Goal: Task Accomplishment & Management: Manage account settings

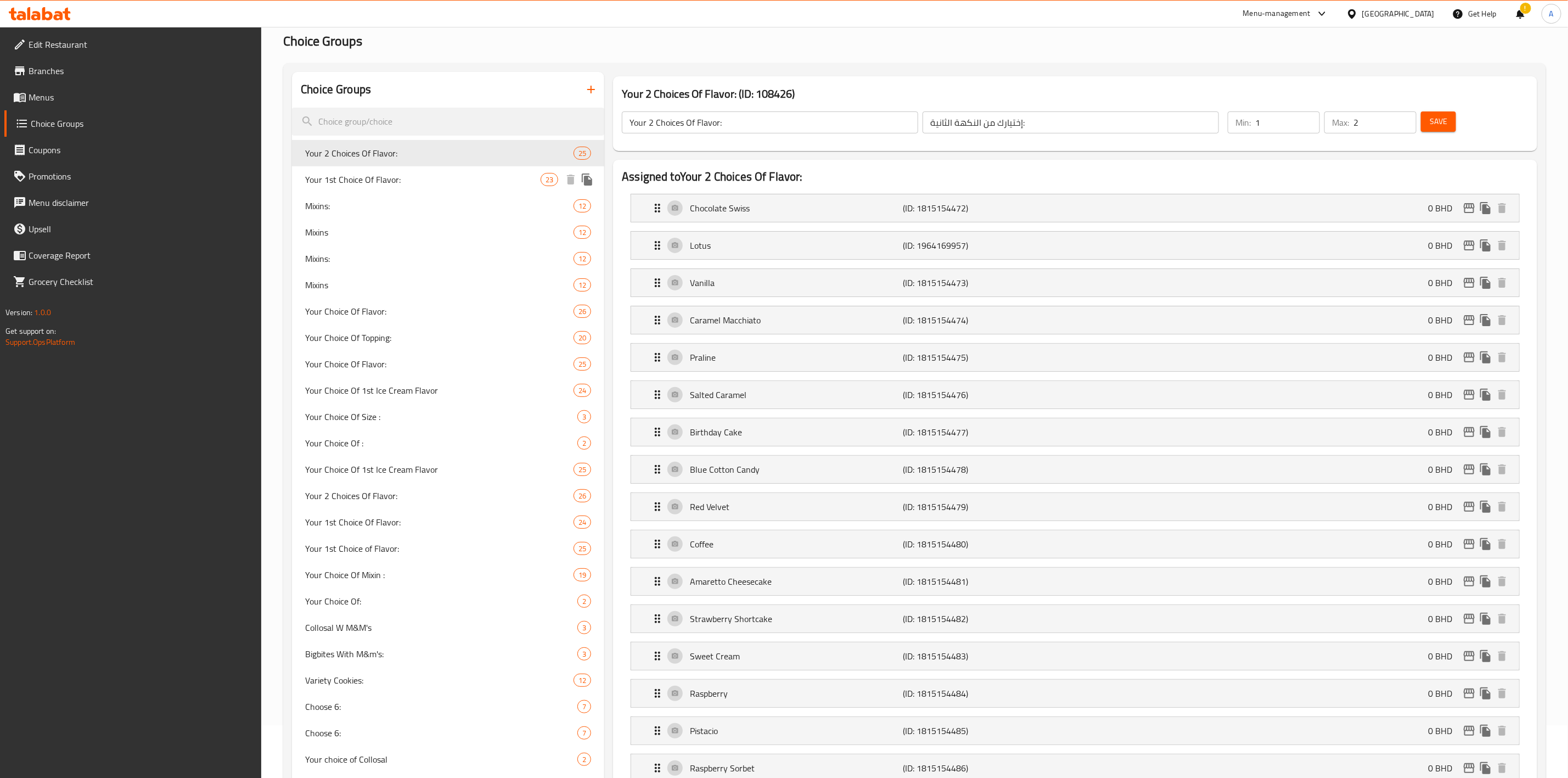
scroll to position [82, 0]
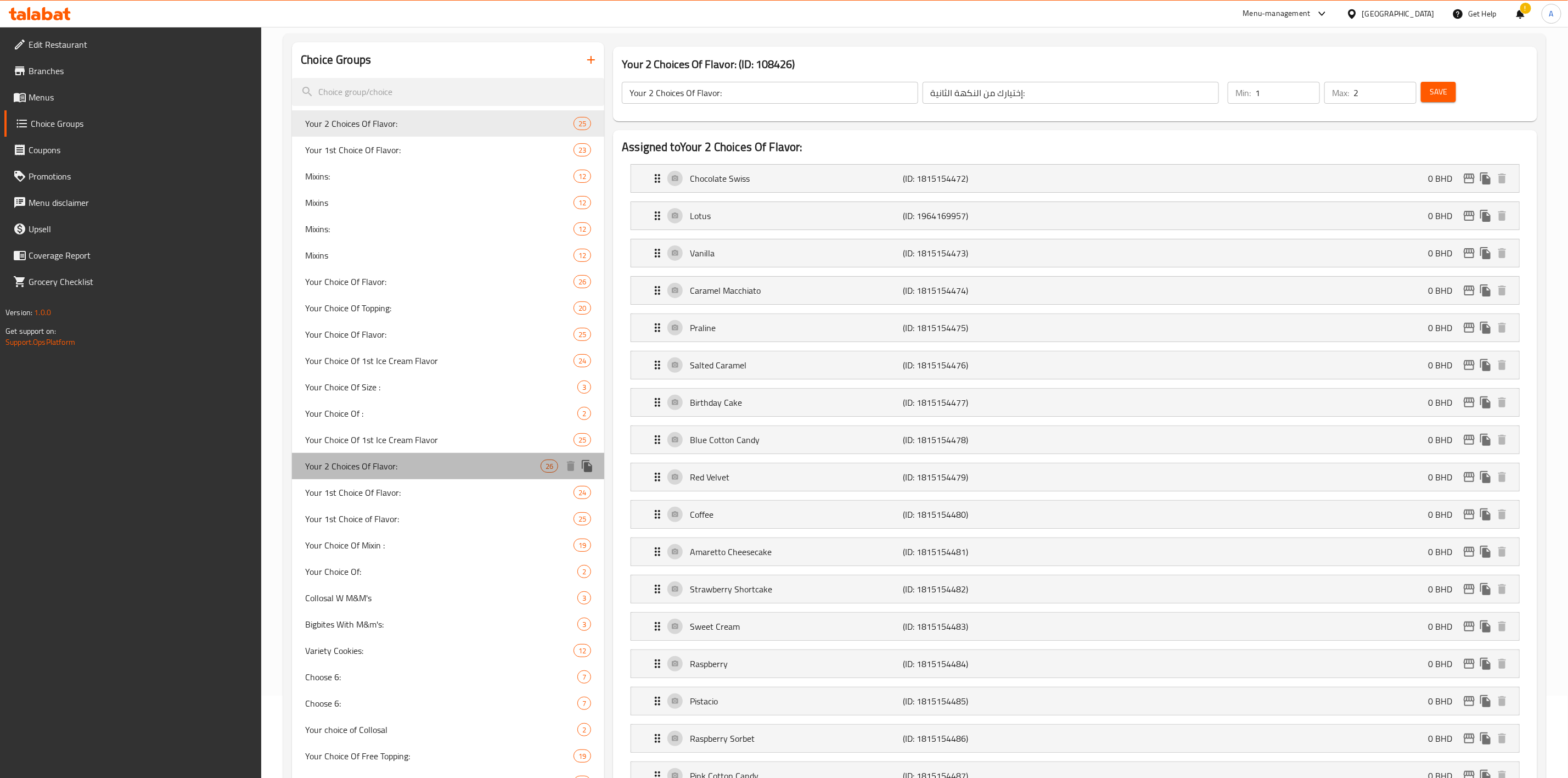
click at [477, 463] on span "Your 2 Choices Of Flavor:" at bounding box center [422, 466] width 236 height 13
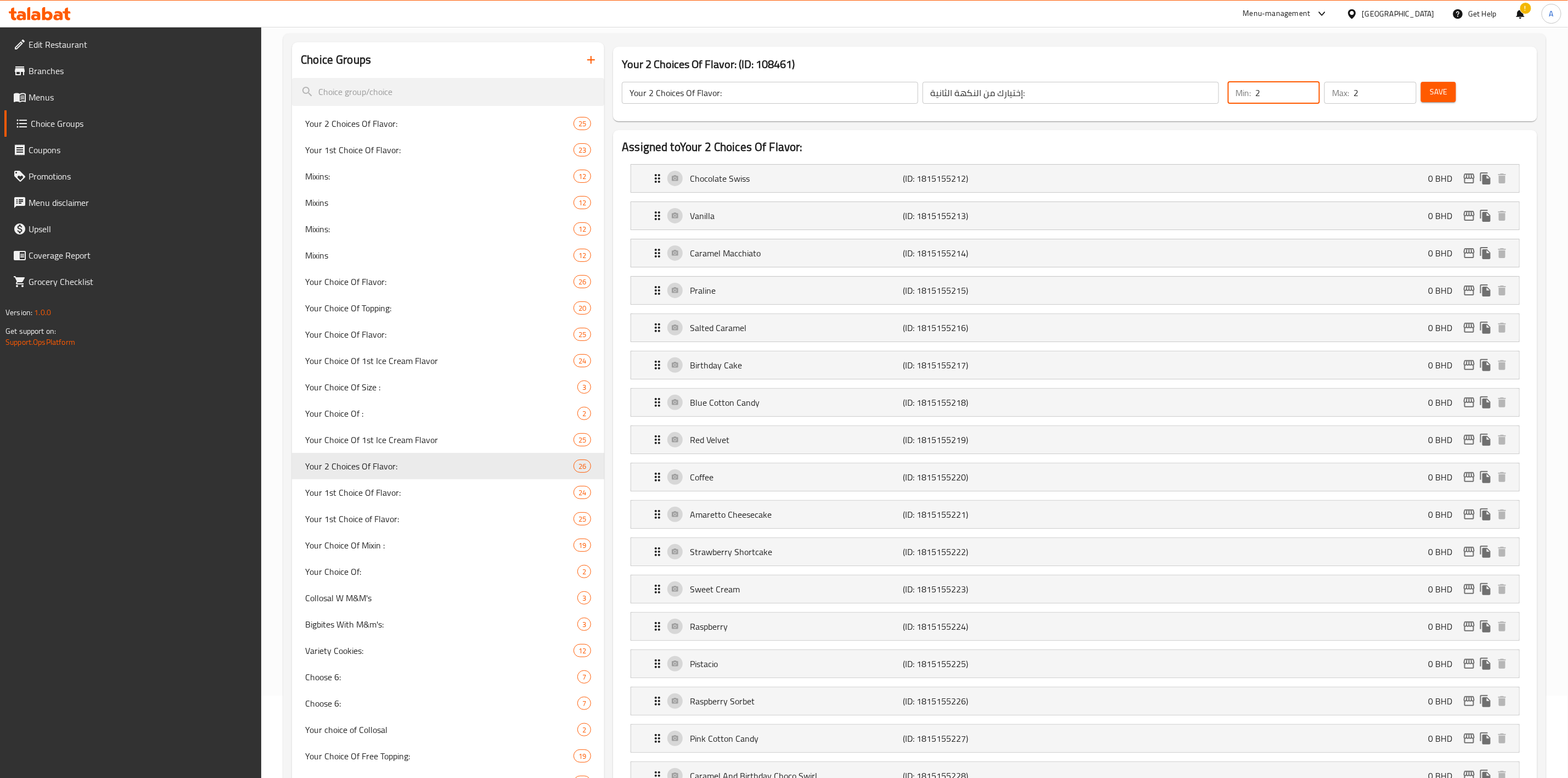
click at [1270, 85] on input "2" at bounding box center [1287, 93] width 65 height 22
type input "1"
click at [1443, 92] on span "Save" at bounding box center [1438, 92] width 18 height 14
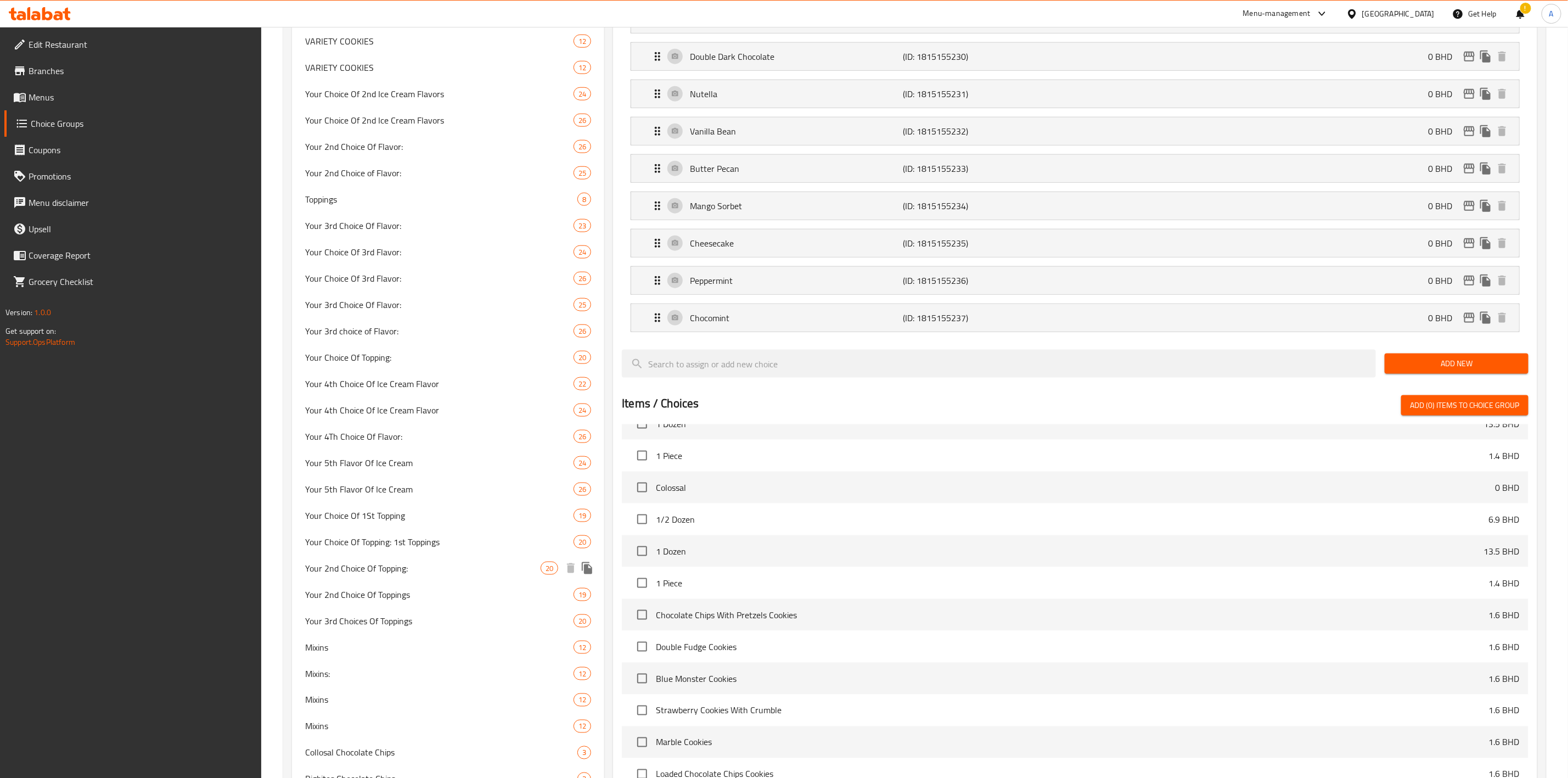
scroll to position [794, 0]
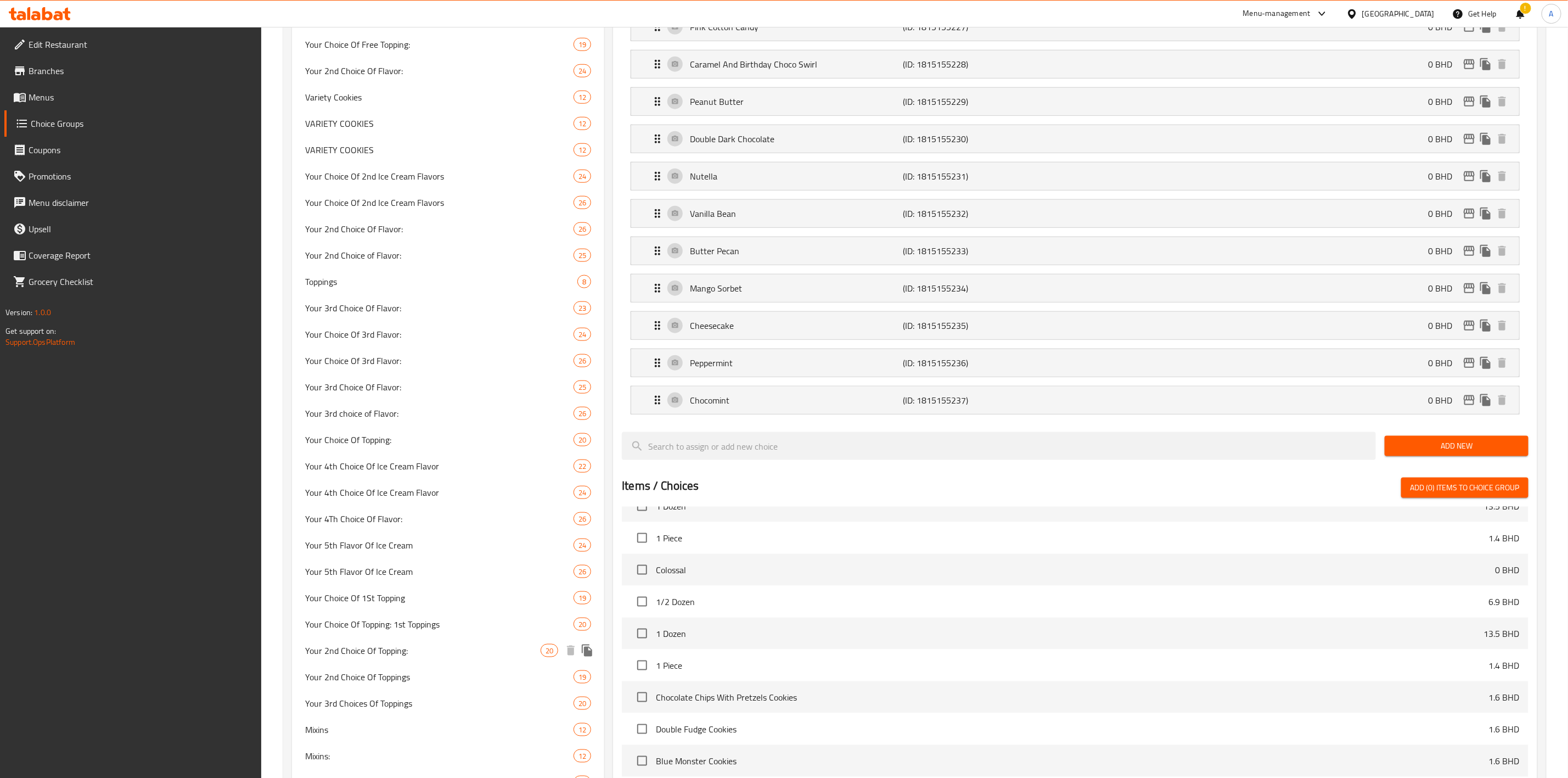
drag, startPoint x: 455, startPoint y: 412, endPoint x: 466, endPoint y: 389, distance: 25.5
click at [455, 412] on span "Your 3rd choice of Flavor:" at bounding box center [439, 413] width 268 height 13
type input "Your 3rd choice of Flavor:"
type input "اختيارك الثالث من النكهة:"
type input "1"
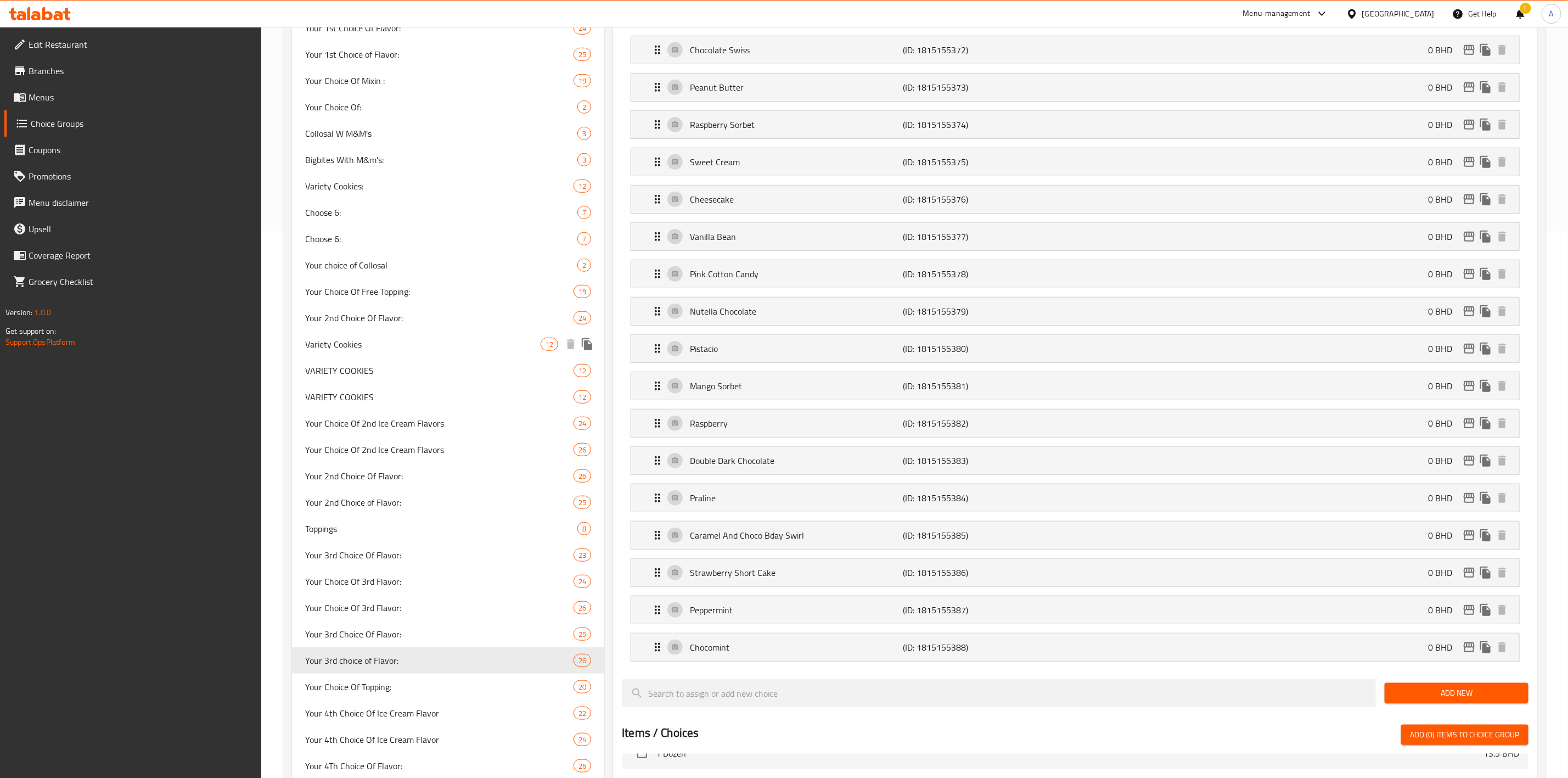
scroll to position [0, 0]
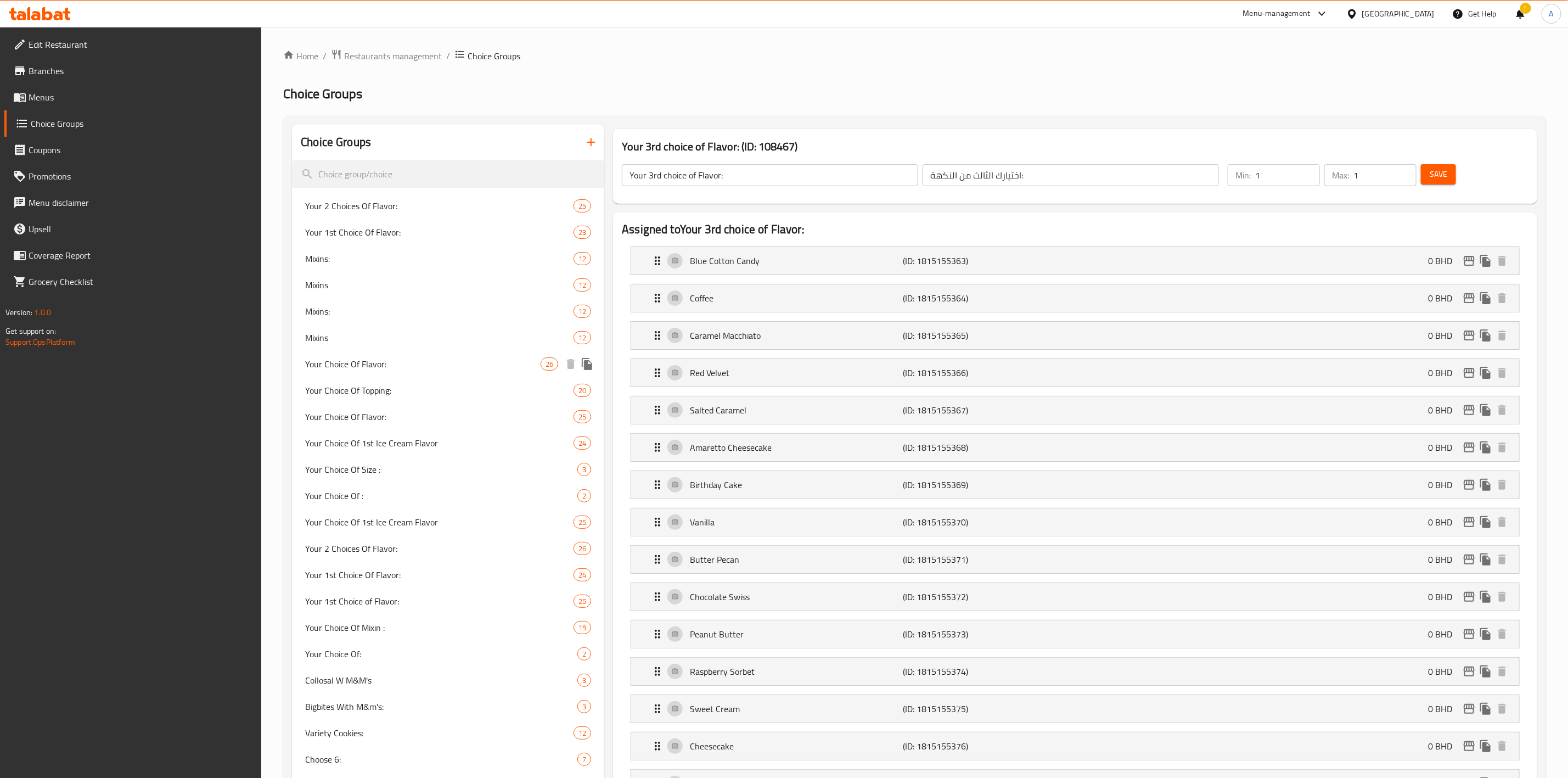
click at [444, 354] on div "Your Choice Of Flavor: 26" at bounding box center [448, 363] width 312 height 26
type input "Your Choice Of Flavor:"
type input "إختيارك من النكهة:"
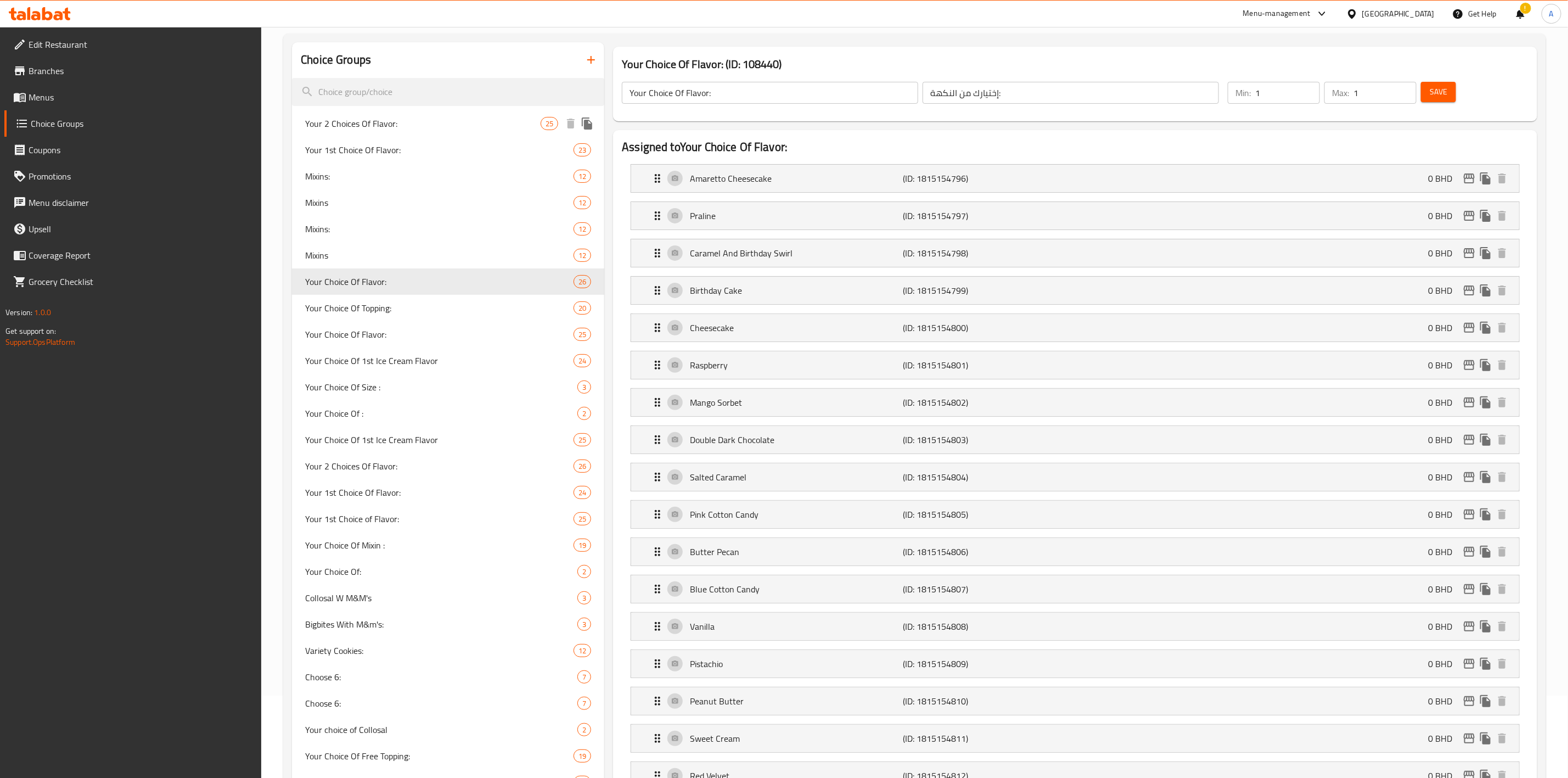
click at [436, 117] on span "Your 2 Choices Of Flavor:" at bounding box center [422, 124] width 236 height 13
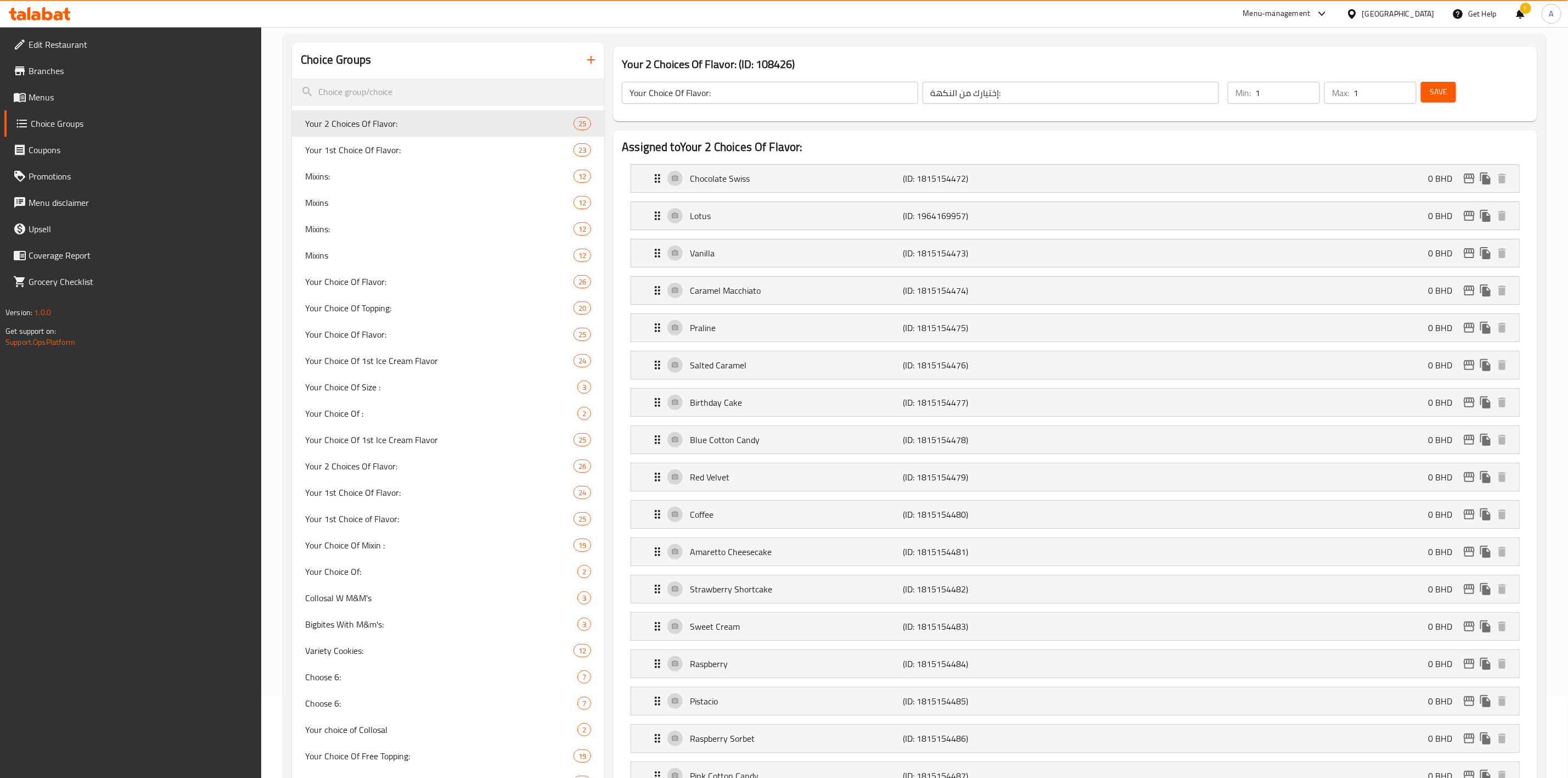
type input "Your 2 Choices Of Flavor:"
type input "إختيارك من النكهة الثانية:"
type input "2"
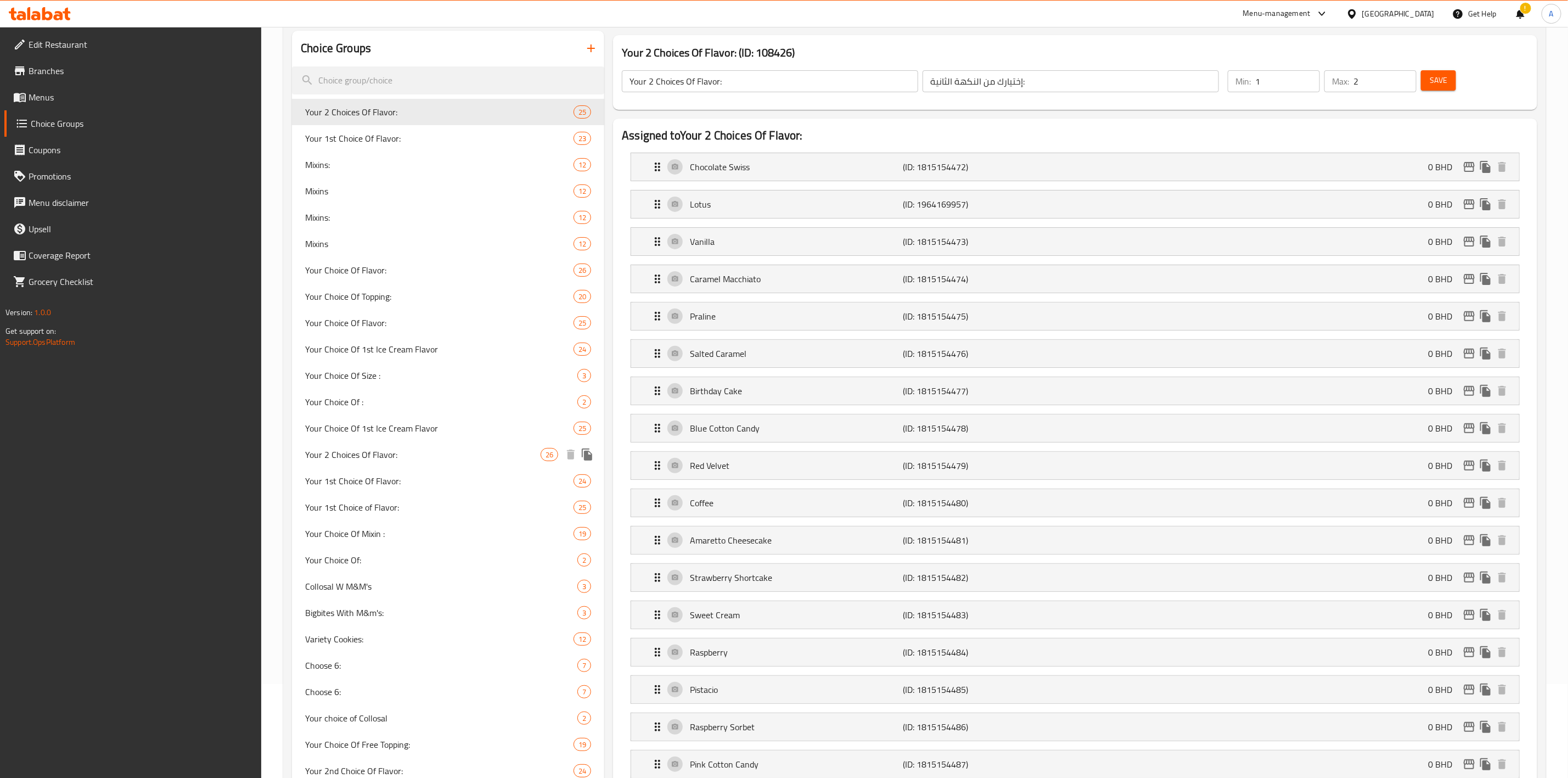
click at [343, 457] on span "Your 2 Choices Of Flavor:" at bounding box center [422, 455] width 236 height 13
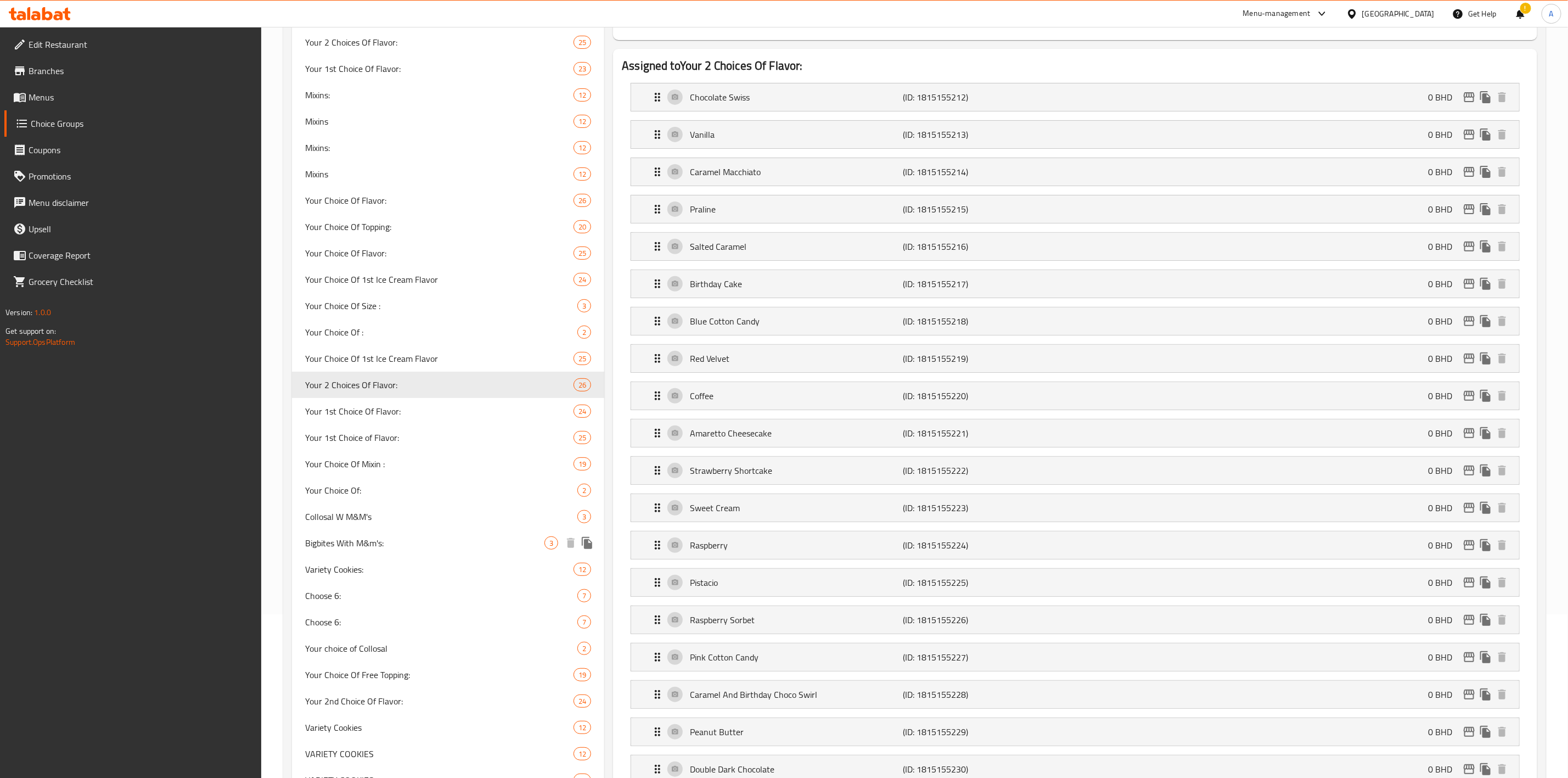
scroll to position [259, 0]
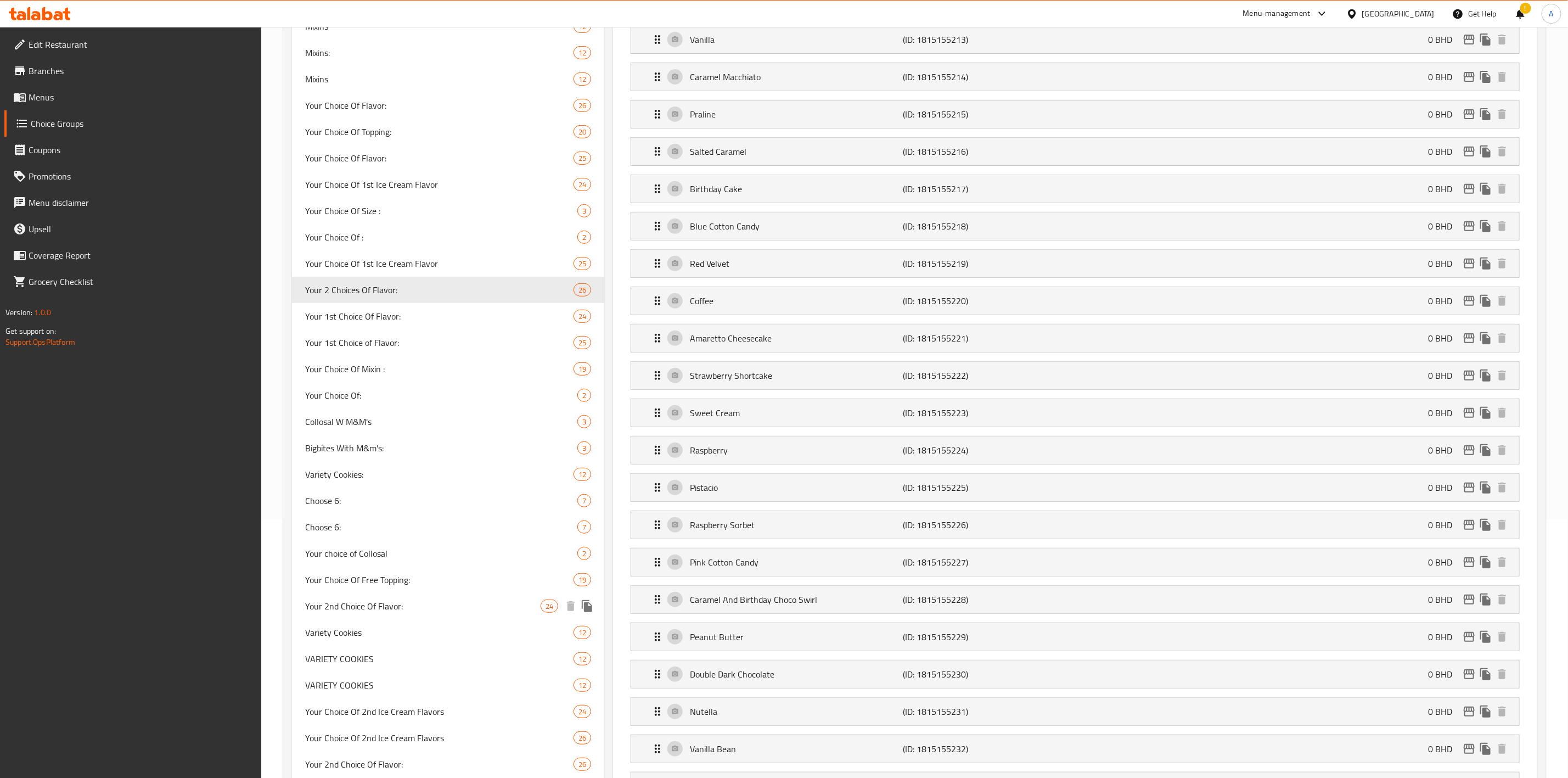
click at [346, 612] on span "Your 2nd Choice Of Flavor:" at bounding box center [422, 606] width 236 height 13
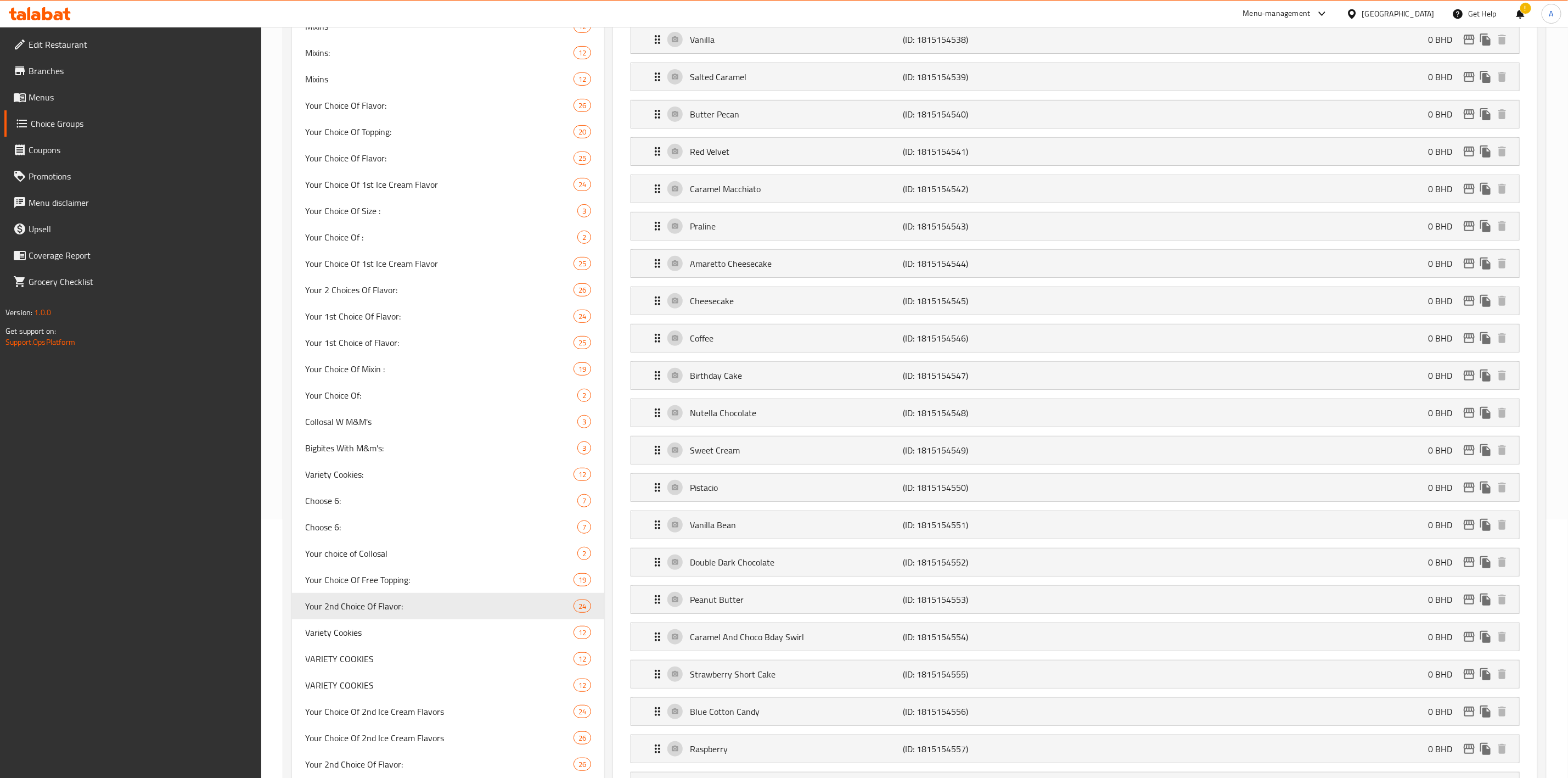
type input "Your 2nd Choice Of Flavor:"
type input "اختيارك الثاني من النكهة:"
type input "1"
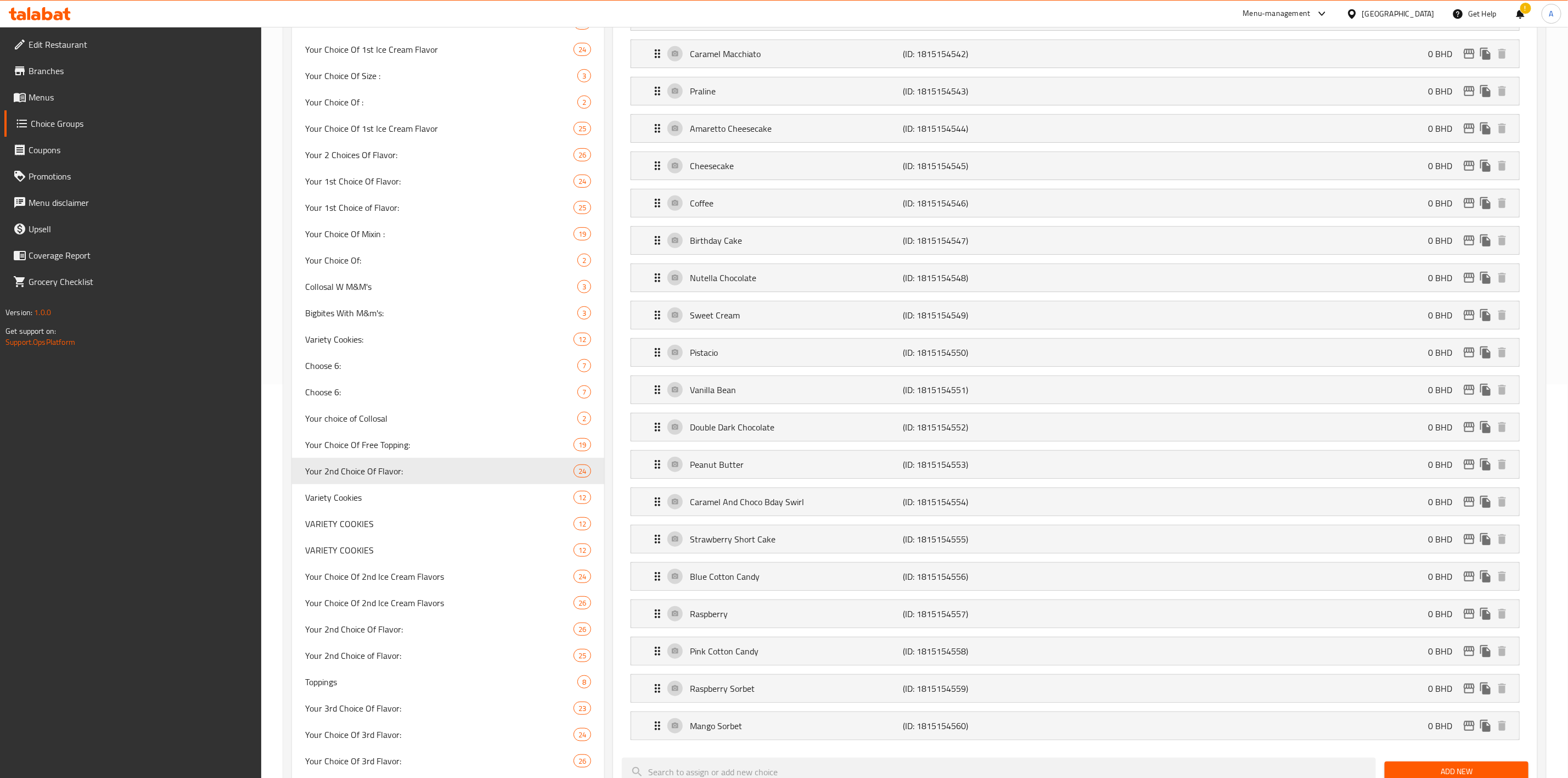
scroll to position [412, 0]
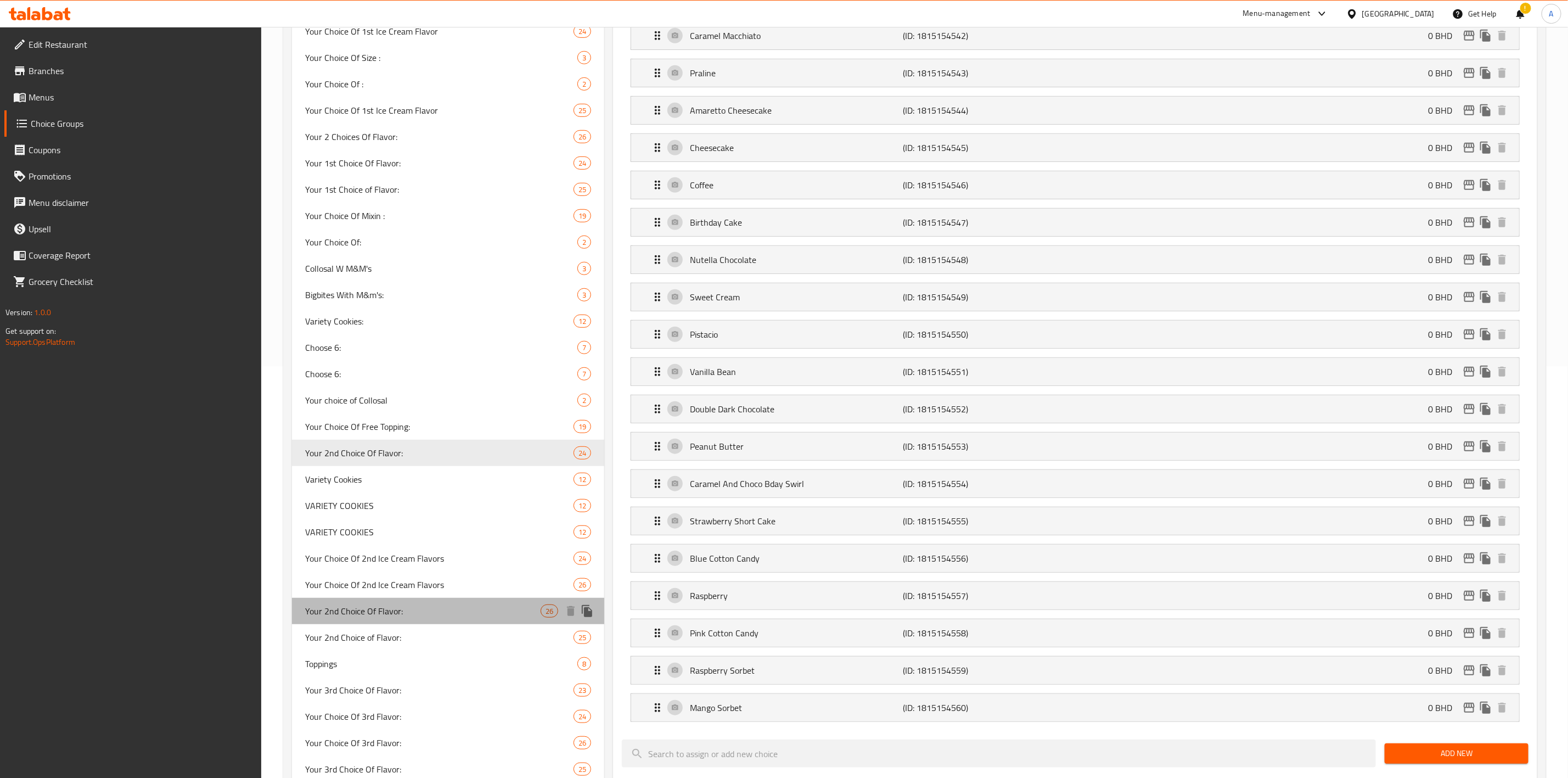
click at [339, 606] on span "Your 2nd Choice Of Flavor:" at bounding box center [422, 611] width 236 height 13
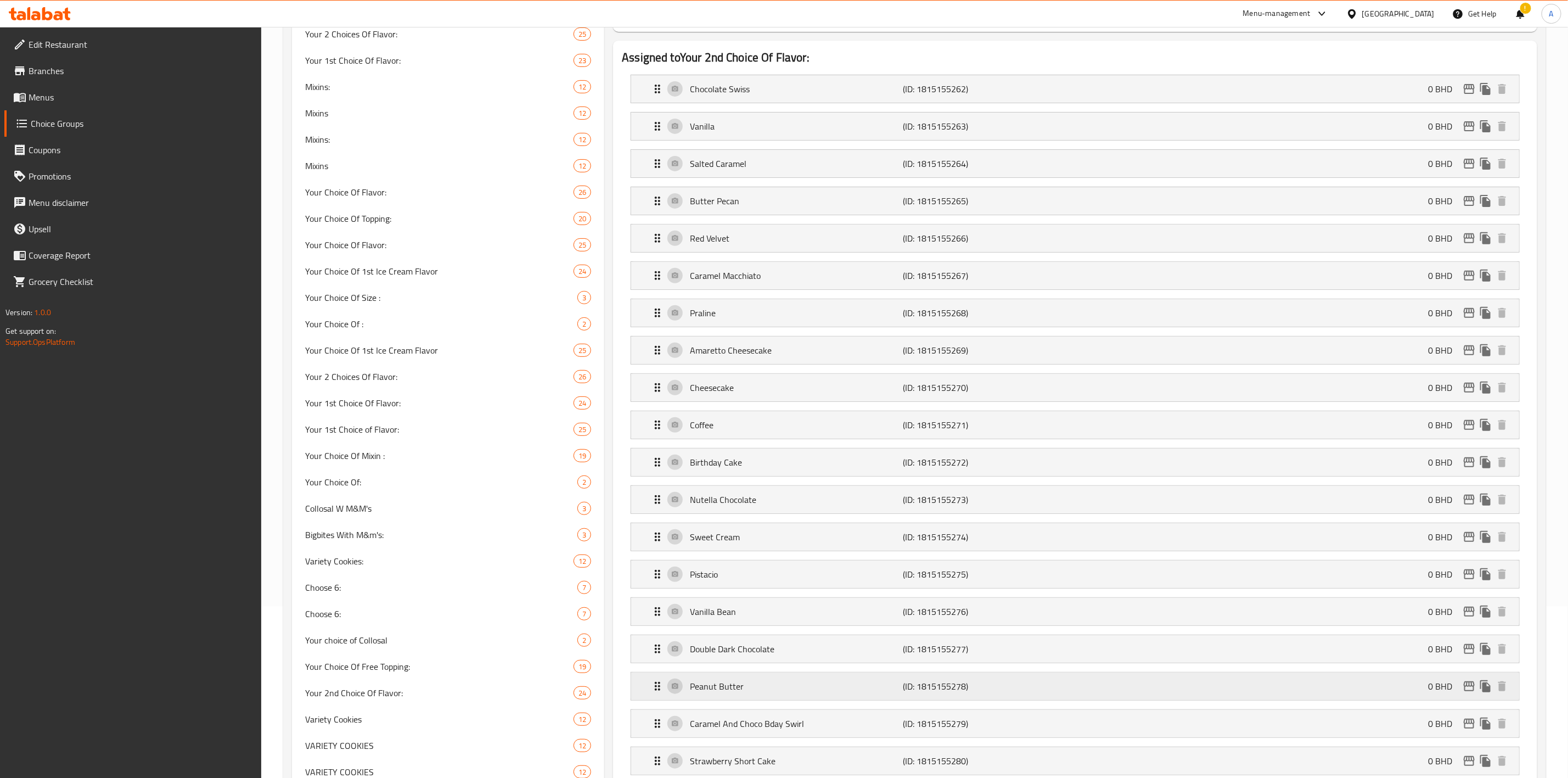
scroll to position [329, 0]
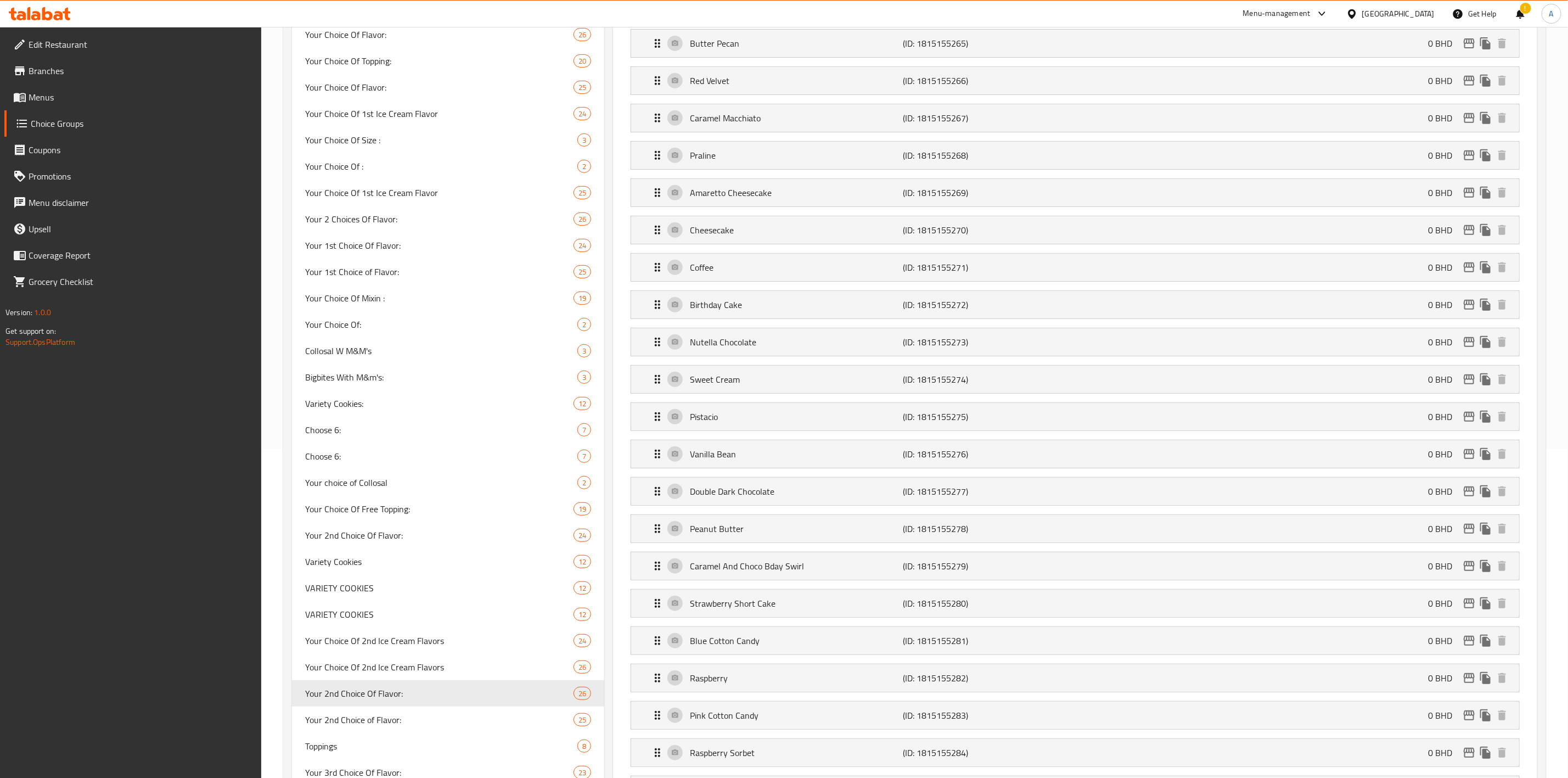
drag, startPoint x: 341, startPoint y: 710, endPoint x: 441, endPoint y: 728, distance: 101.6
click at [444, 728] on div "Choice Groups Your 2 Choices Of Flavor: 25 Your 1st Choice Of Flavor: 23 Mixins…" at bounding box center [914, 661] width 1263 height 1750
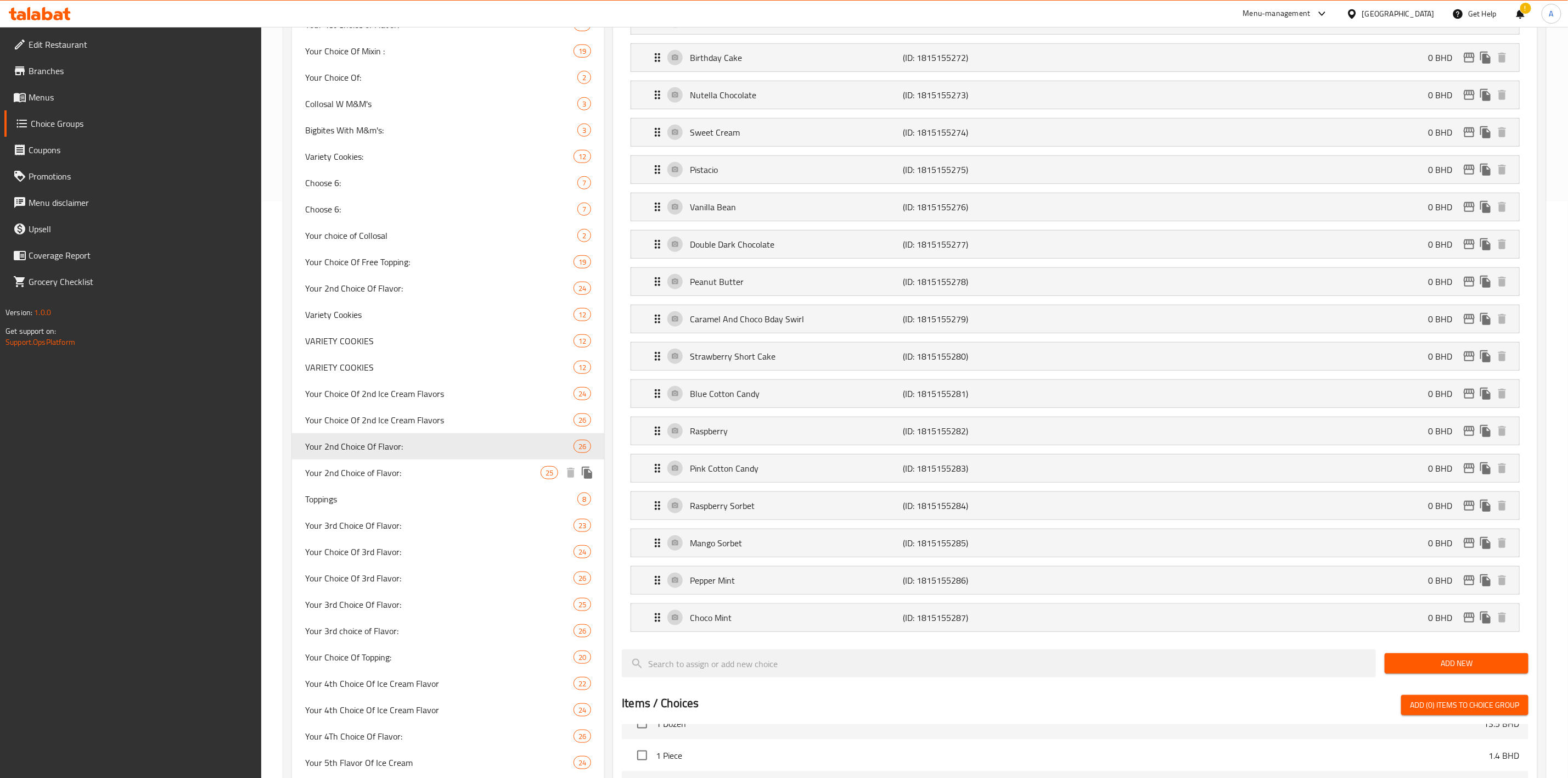
click at [382, 475] on span "Your 2nd Choice of Flavor:" at bounding box center [422, 472] width 236 height 13
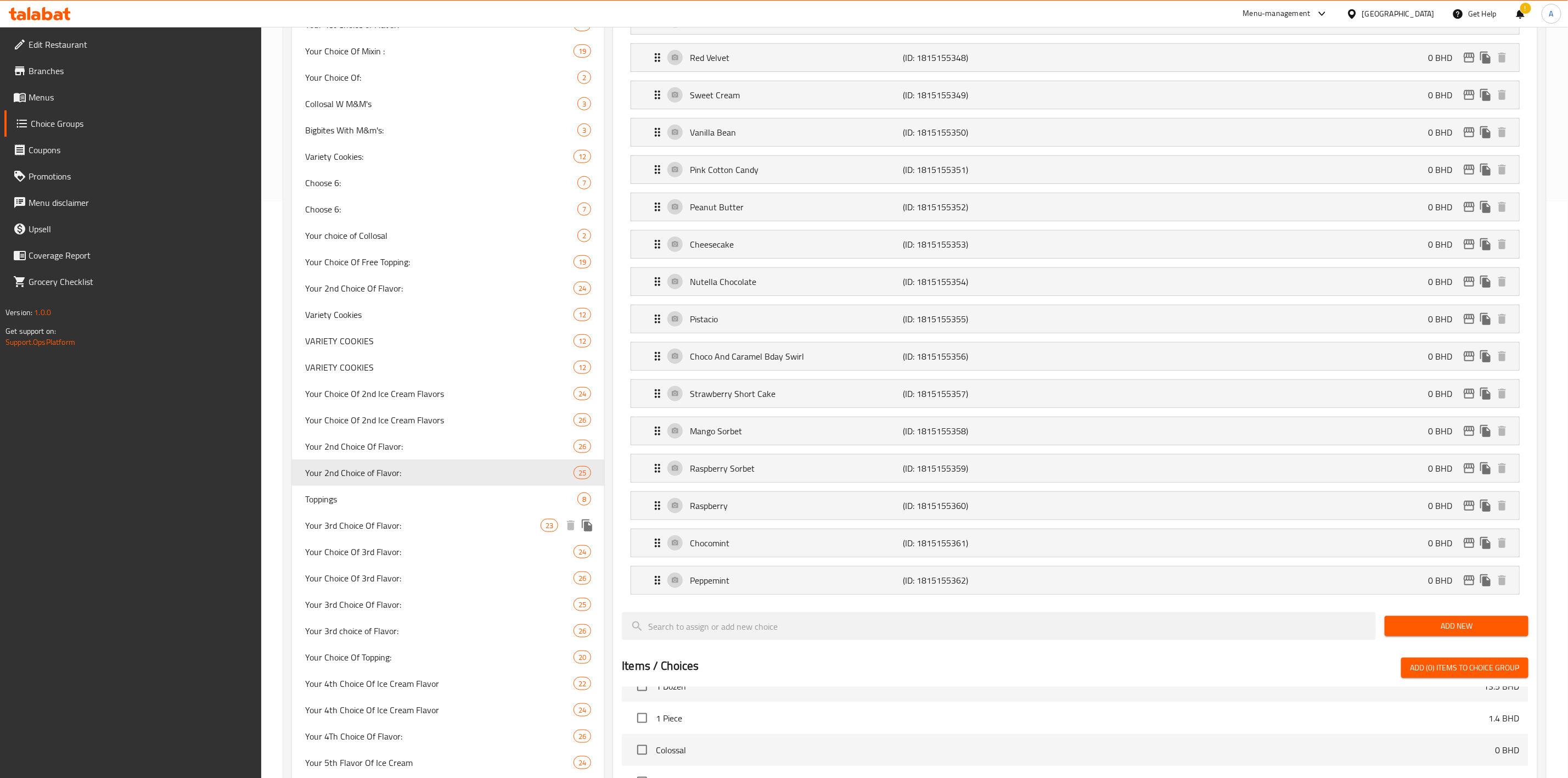
scroll to position [906, 0]
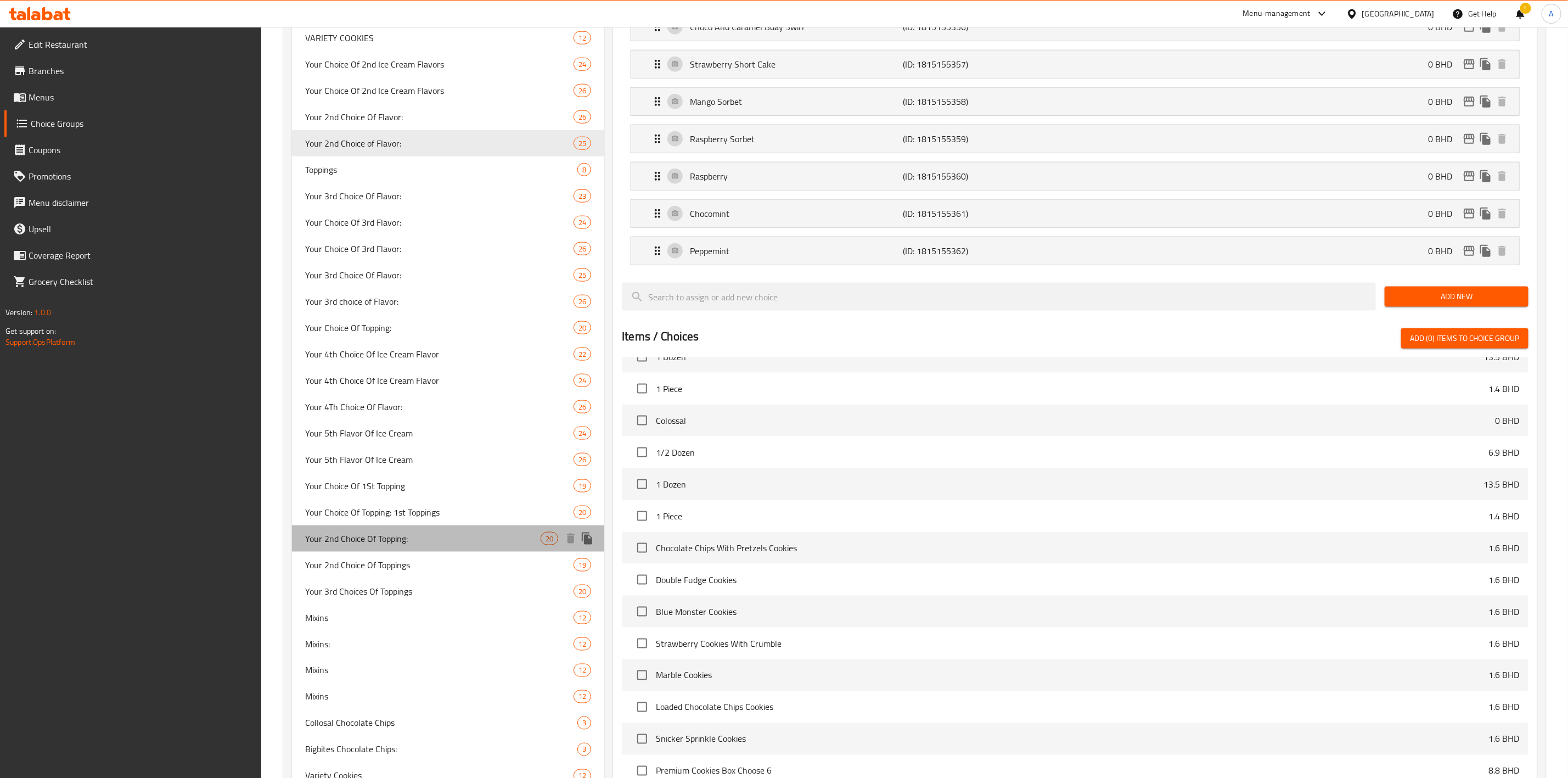
click at [415, 539] on span "Your 2nd Choice Of Topping:" at bounding box center [422, 539] width 236 height 13
type input "Your 2nd Choice Of Topping:"
type input "اختيارك الثاني من الإضافات:"
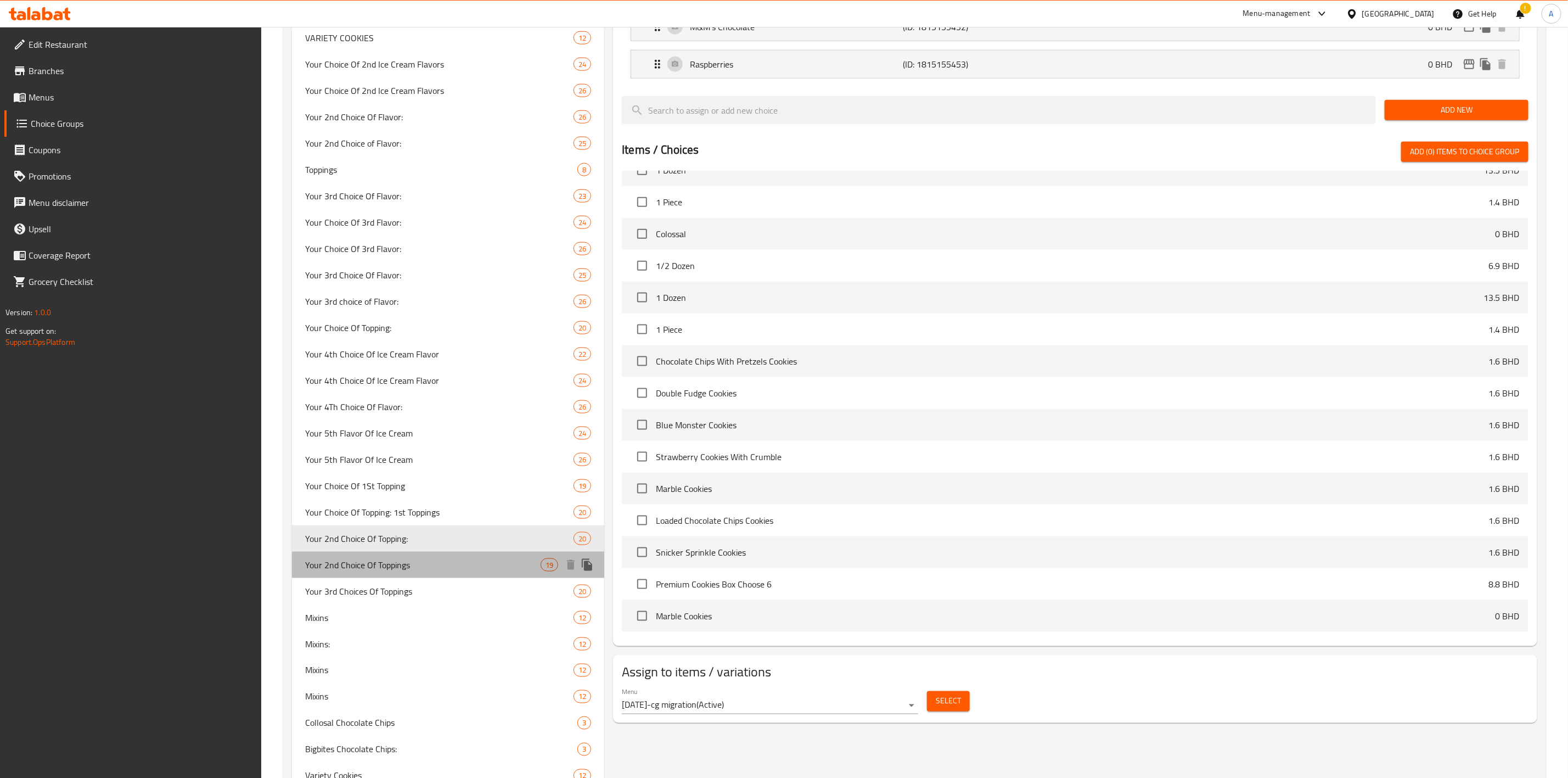
click at [408, 568] on span "Your 2nd Choice Of Toppings" at bounding box center [422, 565] width 236 height 13
type input "Your 2nd Choice Of Toppings"
type input "إختيارك من نكهة الآيس [PERSON_NAME]"
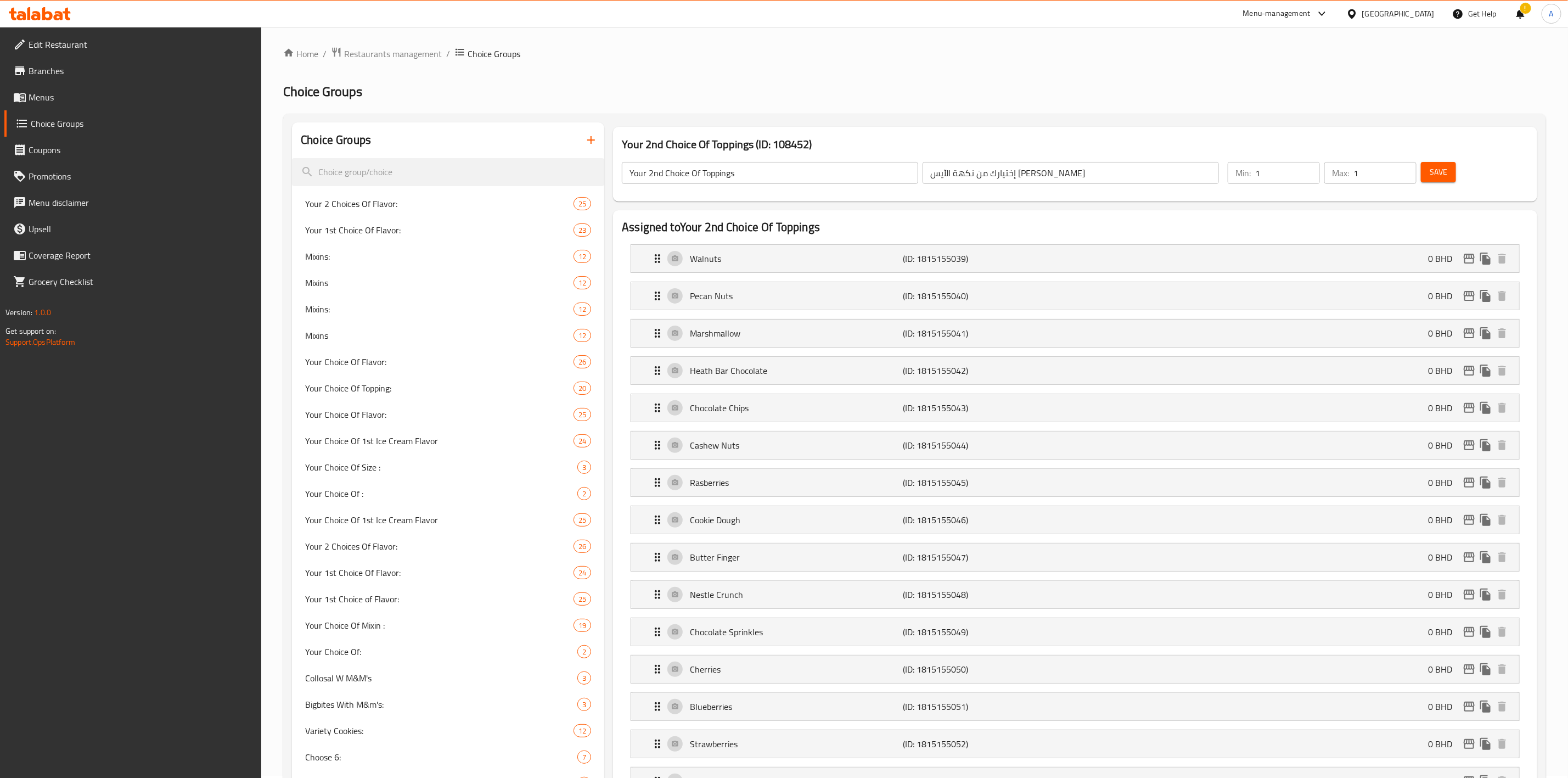
scroll to position [0, 0]
click at [404, 201] on span "Your 2 Choices Of Flavor:" at bounding box center [422, 206] width 236 height 13
type input "Your 2 Choices Of Flavor:"
type input "إختيارك من النكهة الثانية:"
type input "2"
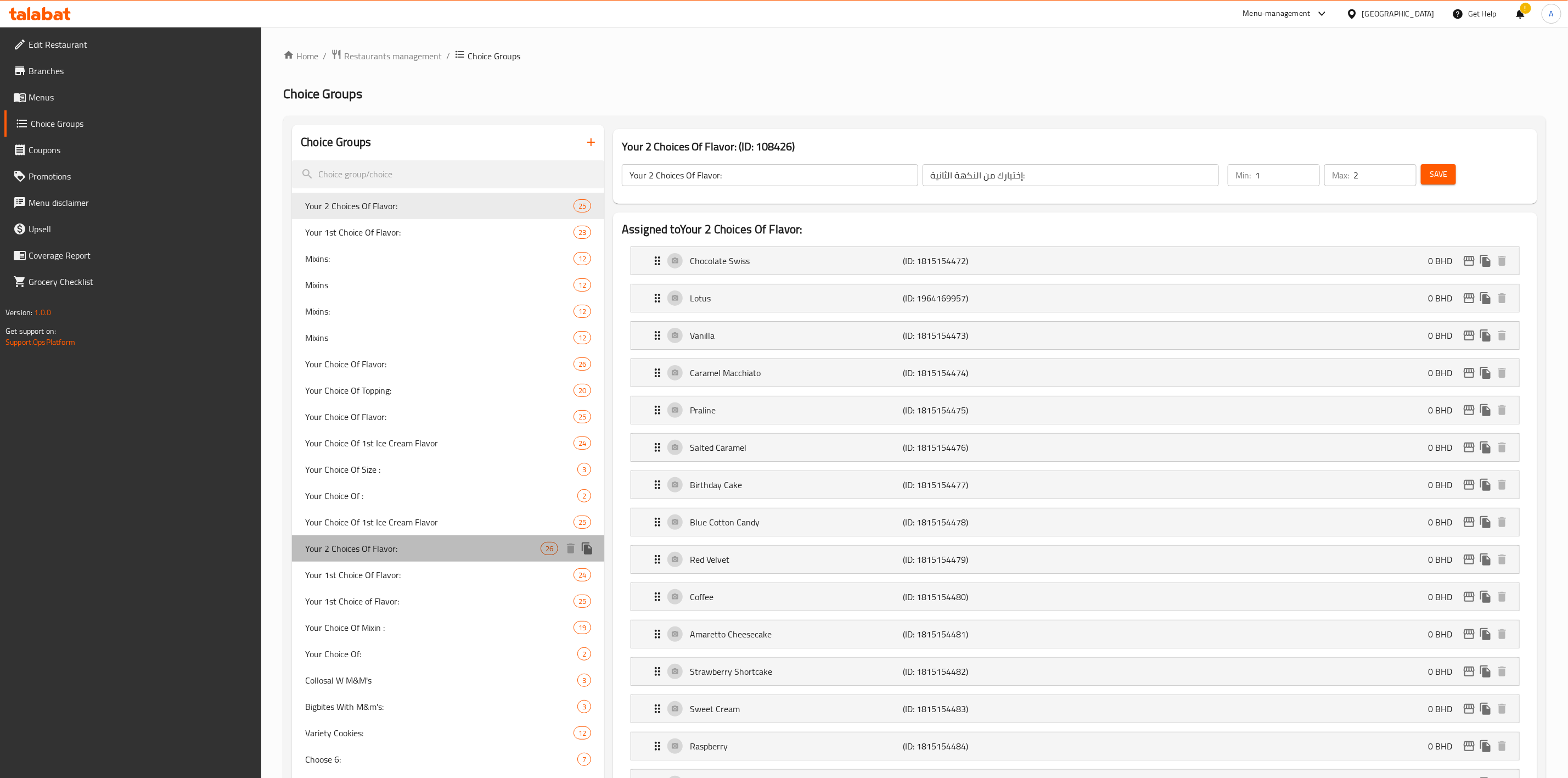
click at [407, 555] on div "Your 2 Choices Of Flavor: 26" at bounding box center [448, 548] width 312 height 26
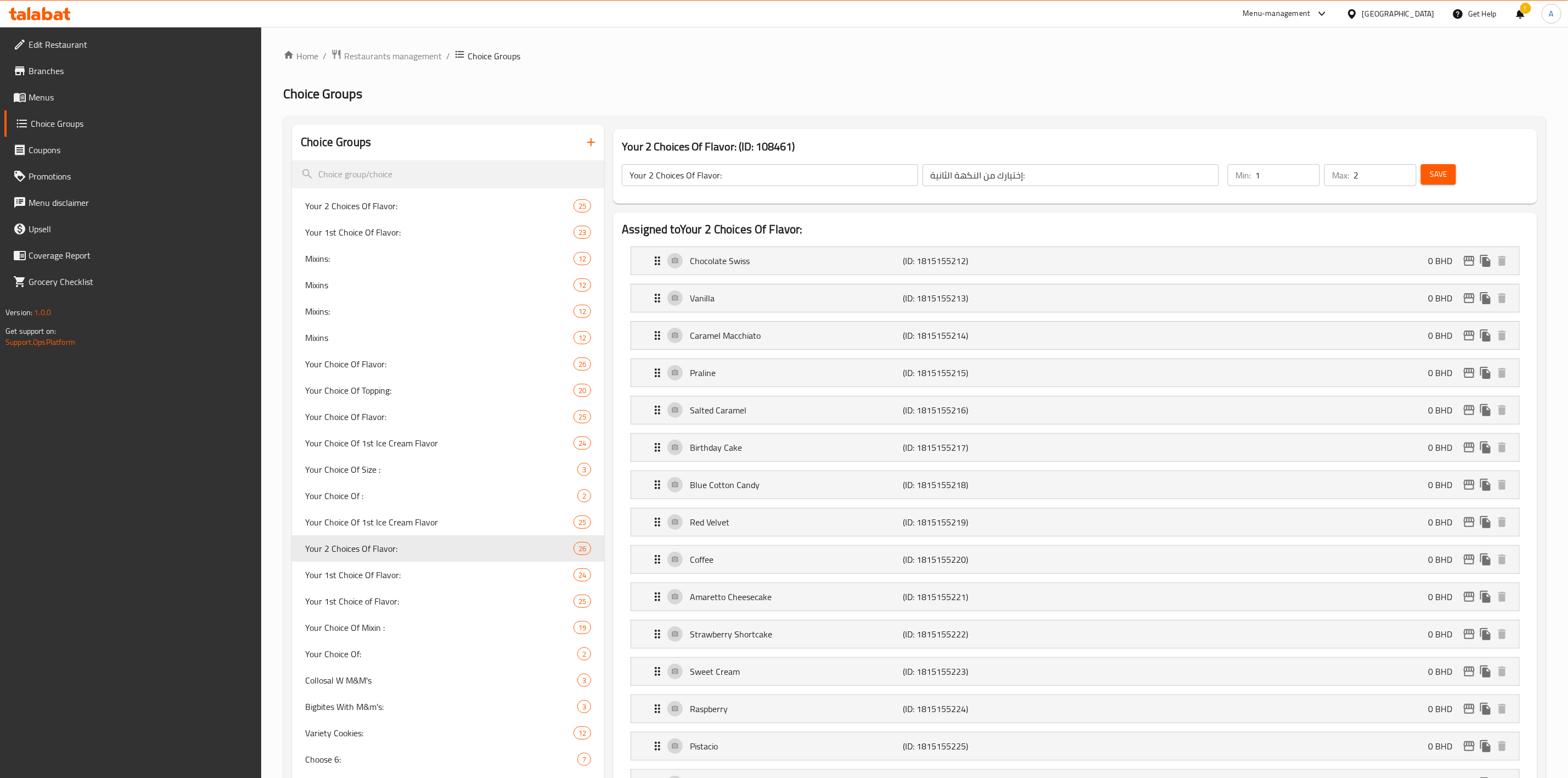
click at [393, 58] on span "Restaurants management" at bounding box center [393, 56] width 97 height 13
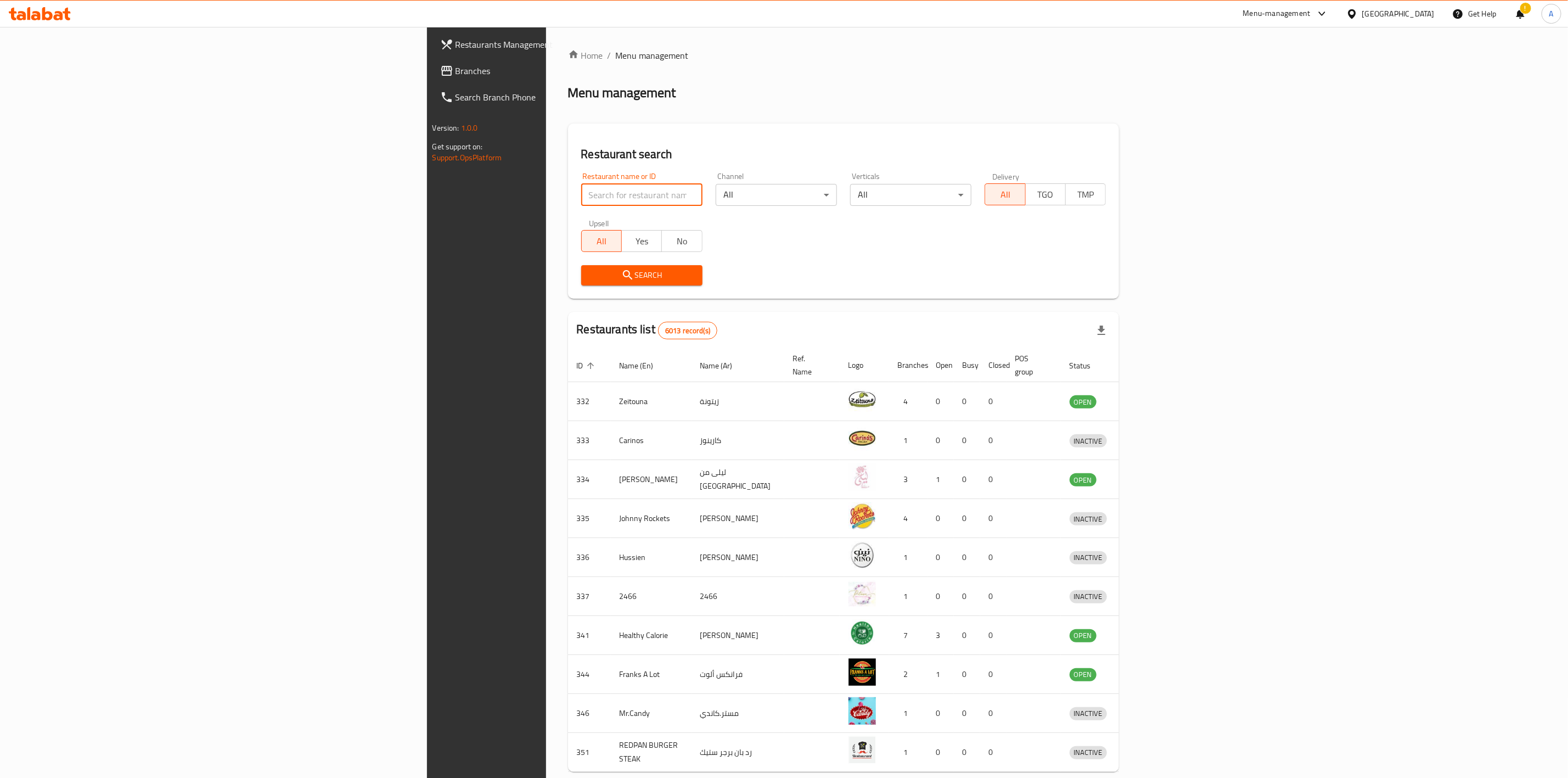
click at [581, 190] on input "search" at bounding box center [642, 195] width 121 height 22
type input "Marble Slab Creamery"
